Goal: Book appointment/travel/reservation

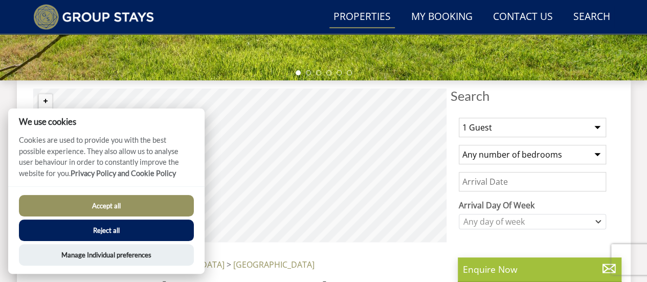
click at [348, 16] on link "Properties" at bounding box center [363, 17] width 66 height 23
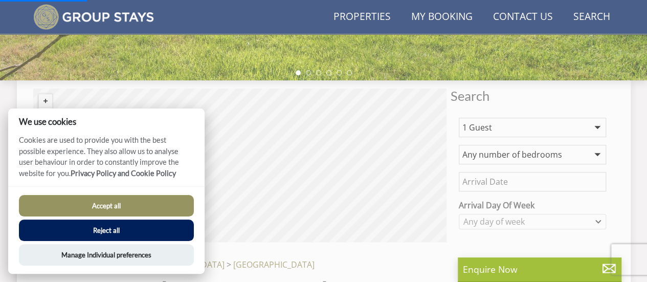
click at [164, 202] on button "Accept all" at bounding box center [106, 205] width 175 height 21
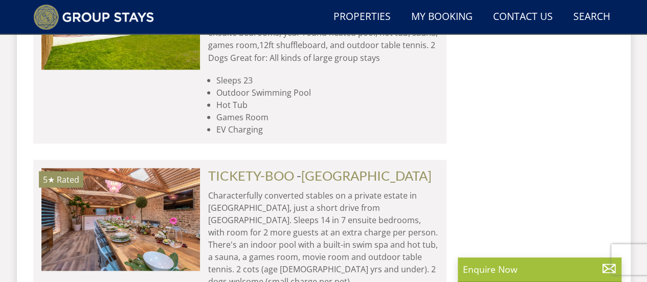
scroll to position [920, 0]
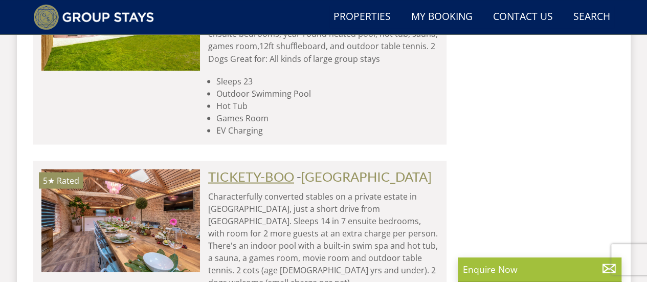
click at [274, 168] on link "TICKETY-BOO" at bounding box center [251, 175] width 86 height 15
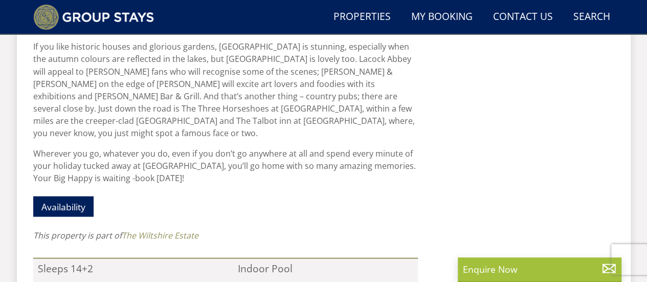
scroll to position [921, 0]
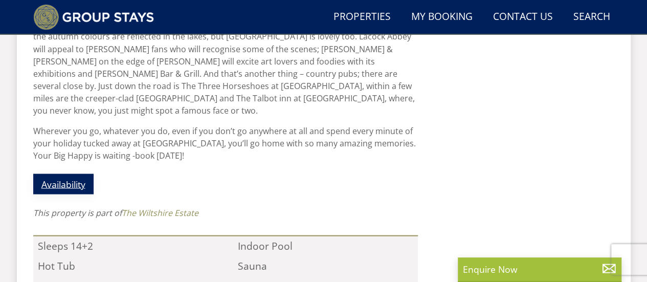
click at [75, 174] on link "Availability" at bounding box center [63, 184] width 60 height 20
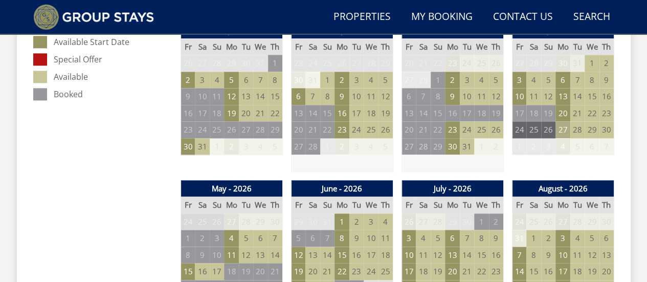
scroll to position [563, 0]
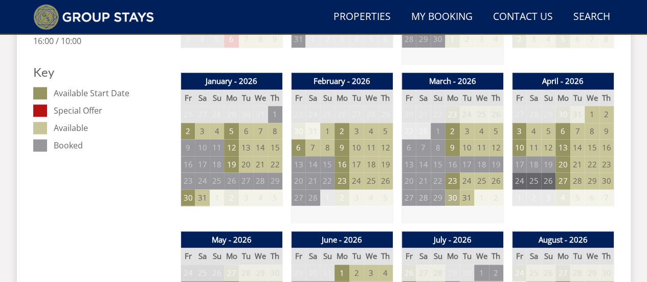
click at [451, 198] on td "30" at bounding box center [452, 197] width 14 height 17
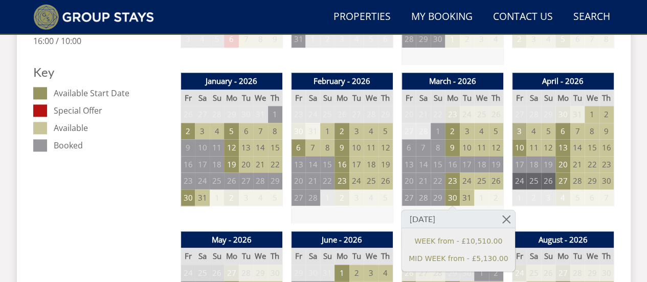
click at [519, 129] on td "3" at bounding box center [519, 131] width 14 height 17
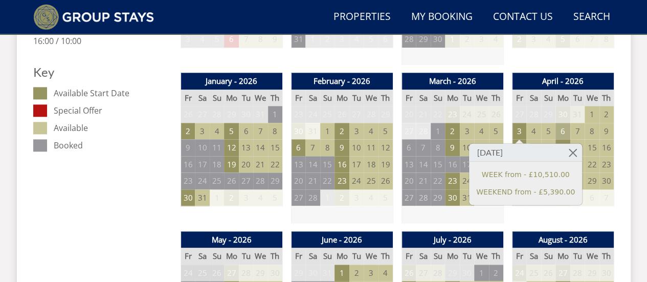
click at [561, 132] on td "6" at bounding box center [563, 131] width 14 height 17
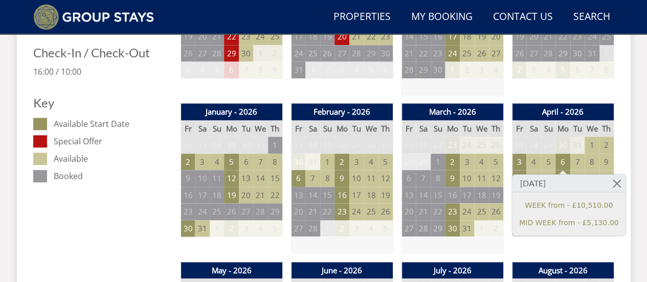
scroll to position [512, 0]
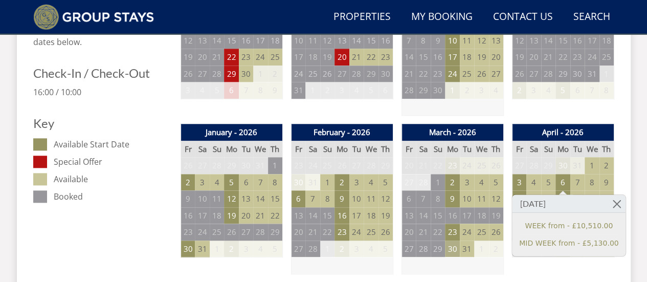
click at [452, 248] on td "30" at bounding box center [452, 249] width 14 height 17
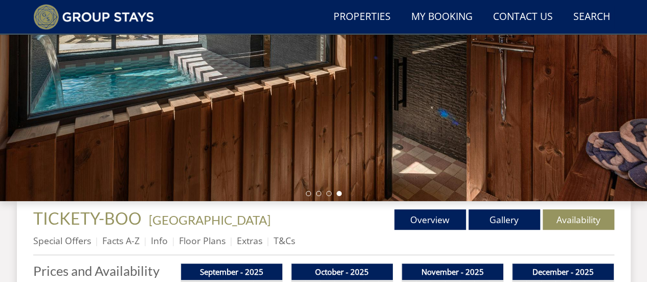
scroll to position [205, 0]
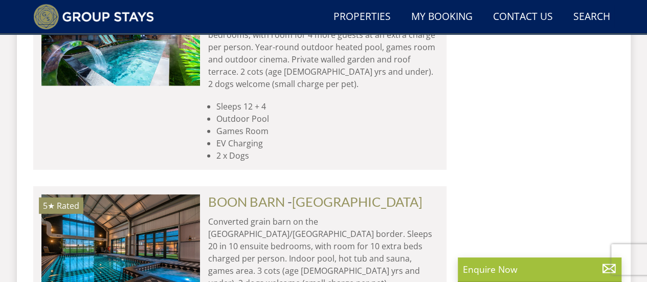
scroll to position [1381, 0]
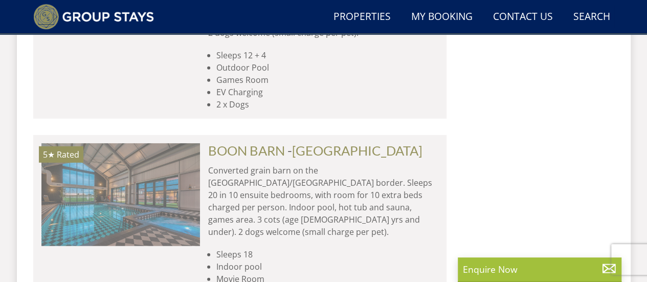
click at [175, 143] on img at bounding box center [120, 194] width 159 height 102
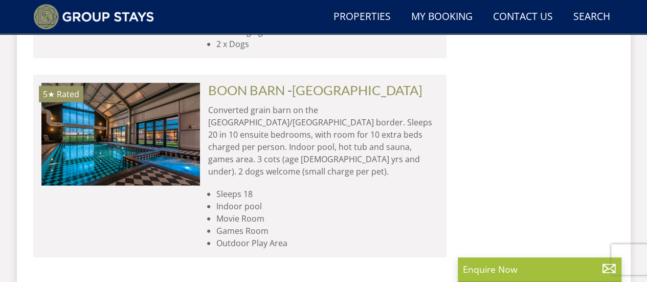
scroll to position [1432, 0]
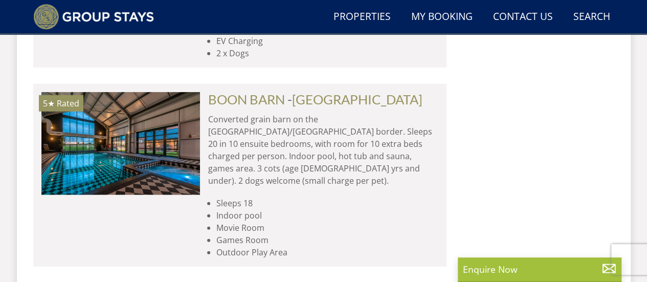
click at [82, 155] on div "5★ Rated" at bounding box center [120, 175] width 159 height 166
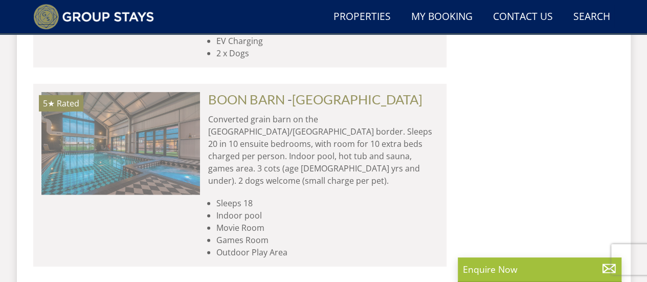
click at [125, 125] on img at bounding box center [120, 143] width 159 height 102
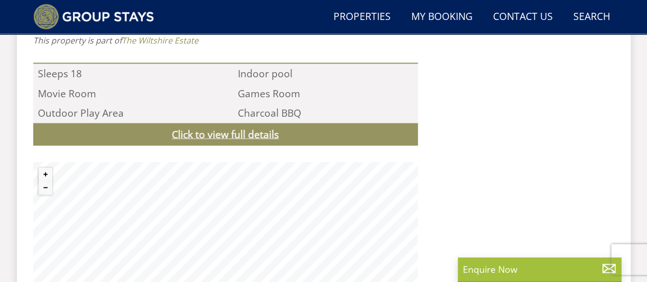
scroll to position [973, 0]
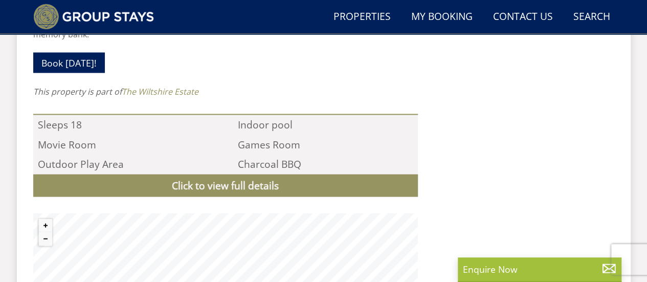
click at [256, 175] on link "Click to view full details" at bounding box center [225, 186] width 385 height 23
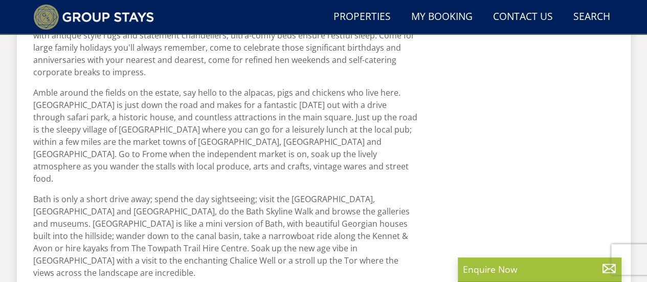
scroll to position [563, 0]
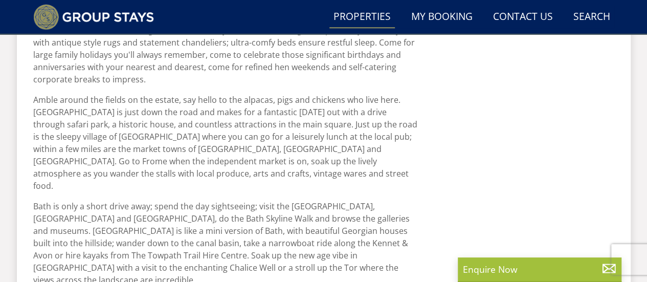
click at [358, 17] on link "Properties" at bounding box center [363, 17] width 66 height 23
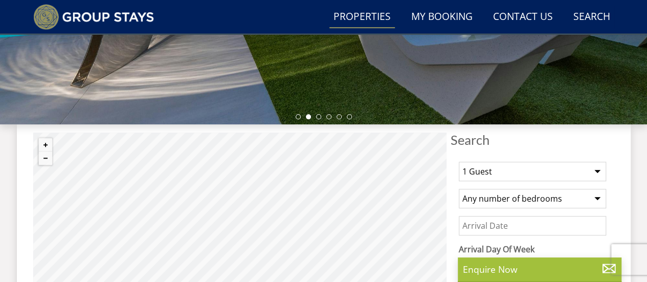
scroll to position [307, 0]
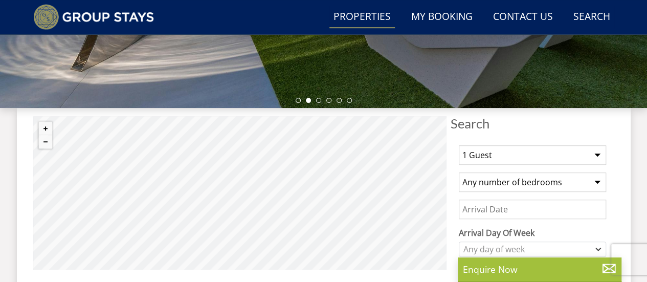
click at [596, 155] on select "1 Guest 2 Guests 3 Guests 4 Guests 5 Guests 6 Guests 7 Guests 8 Guests 9 Guests…" at bounding box center [532, 154] width 147 height 19
select select "10"
click at [459, 145] on select "1 Guest 2 Guests 3 Guests 4 Guests 5 Guests 6 Guests 7 Guests 8 Guests 9 Guests…" at bounding box center [532, 154] width 147 height 19
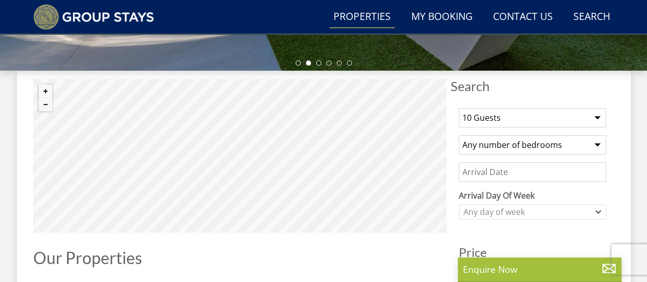
scroll to position [358, 0]
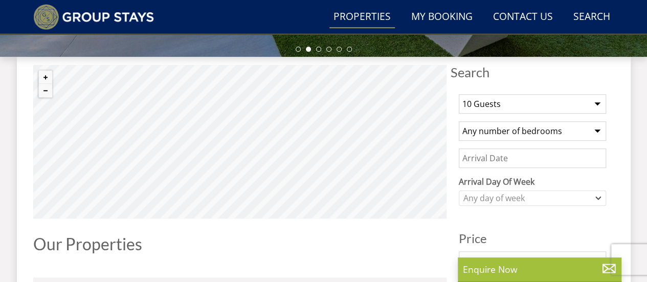
click at [598, 131] on select "Any number of bedrooms 4 Bedrooms 5 Bedrooms 6 Bedrooms 7 Bedrooms 8 Bedrooms 9…" at bounding box center [532, 130] width 147 height 19
select select "6"
click at [459, 121] on select "Any number of bedrooms 4 Bedrooms 5 Bedrooms 6 Bedrooms 7 Bedrooms 8 Bedrooms 9…" at bounding box center [532, 130] width 147 height 19
click at [470, 156] on input "Date" at bounding box center [532, 157] width 147 height 19
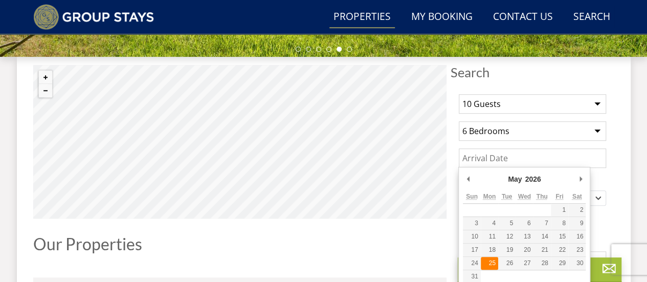
type input "[DATE]"
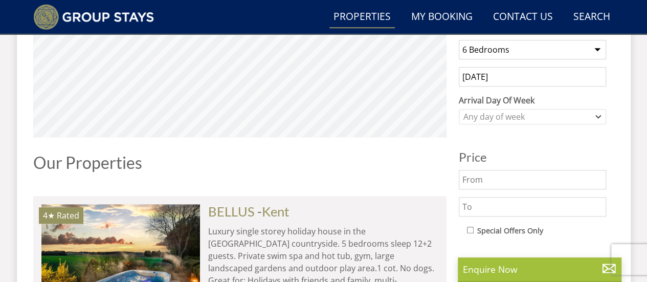
scroll to position [461, 0]
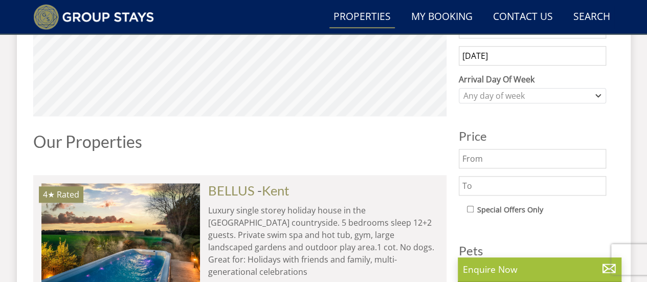
click at [491, 159] on input "text" at bounding box center [532, 158] width 147 height 19
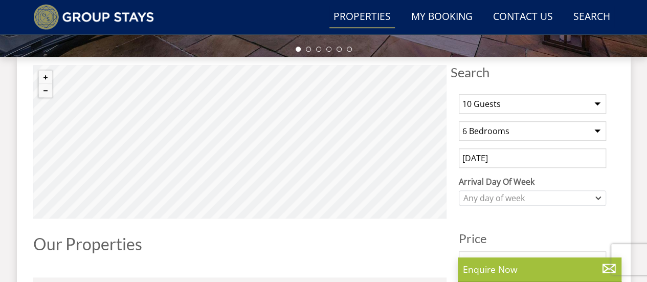
scroll to position [358, 0]
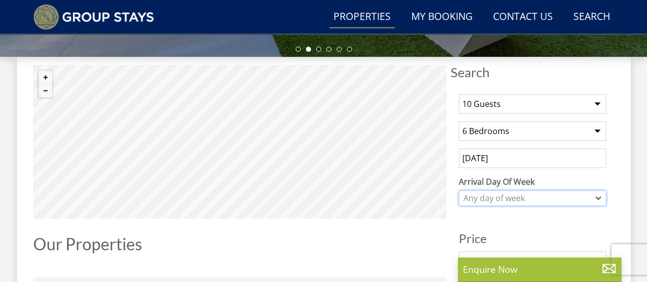
click at [597, 197] on icon "Combobox" at bounding box center [599, 198] width 5 height 2
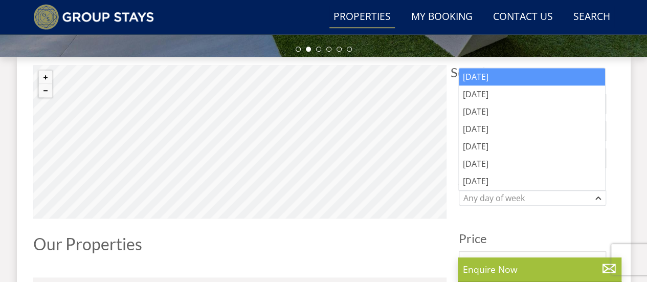
click at [479, 77] on div "[DATE]" at bounding box center [532, 76] width 146 height 17
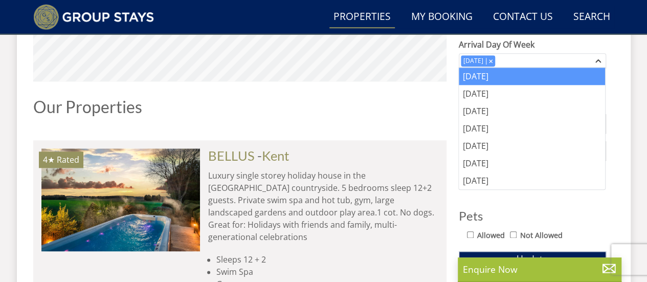
scroll to position [512, 0]
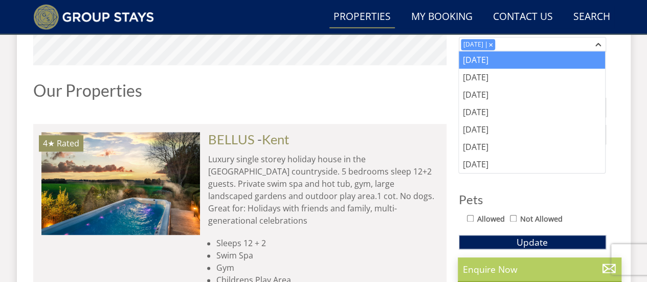
click at [515, 268] on p "Enquire Now" at bounding box center [540, 269] width 154 height 13
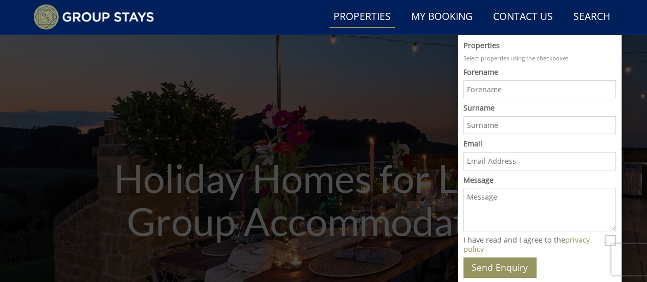
scroll to position [102, 0]
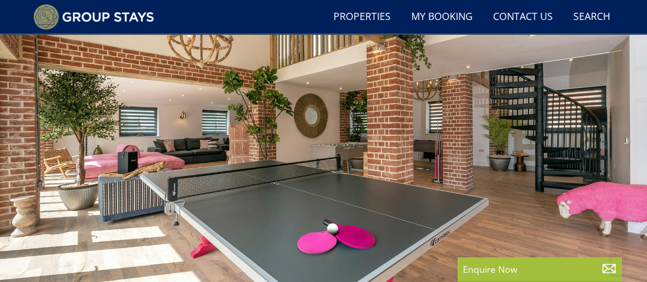
scroll to position [409, 0]
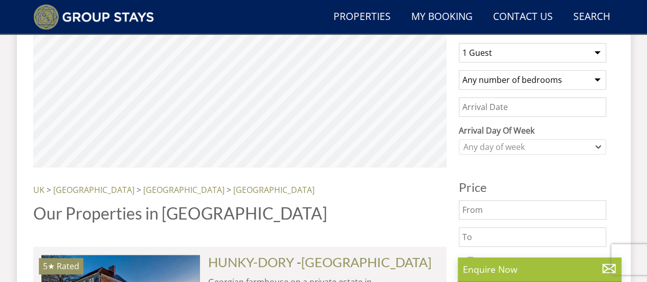
scroll to position [1432, 0]
